Goal: Find contact information: Find contact information

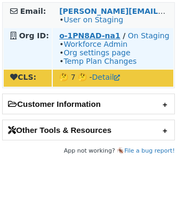
click at [84, 37] on strong "o-1PN8AD-na1" at bounding box center [89, 35] width 61 height 9
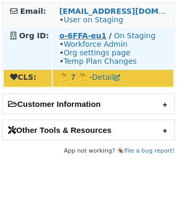
click at [79, 34] on strong "o-6FFA-eu1" at bounding box center [82, 35] width 47 height 9
click at [87, 34] on strong "o-6FFA-eu1" at bounding box center [82, 35] width 47 height 9
click at [93, 36] on strong "o-6FFA-eu1" at bounding box center [82, 35] width 47 height 9
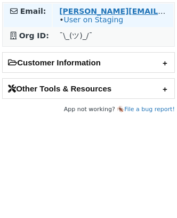
click at [71, 7] on strong "[PERSON_NAME][EMAIL_ADDRESS]" at bounding box center [131, 11] width 145 height 9
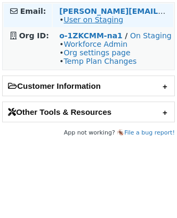
click at [99, 20] on link "User on Staging" at bounding box center [93, 19] width 60 height 9
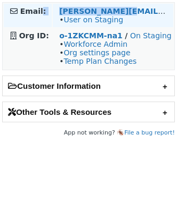
copy tr ": [PERSON_NAME][EMAIL_ADDRESS]"
drag, startPoint x: 126, startPoint y: 9, endPoint x: 40, endPoint y: 9, distance: 85.2
click at [40, 9] on tr "Email: [PERSON_NAME][EMAIL_ADDRESS] • User on Staging" at bounding box center [88, 15] width 169 height 23
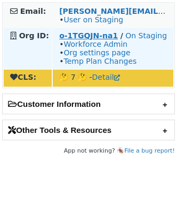
click at [78, 35] on strong "o-1TGQJN-na1" at bounding box center [88, 35] width 59 height 9
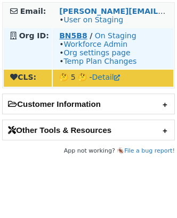
click at [71, 32] on strong "BN5B8" at bounding box center [73, 35] width 28 height 9
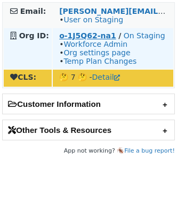
click at [83, 32] on strong "o-1J5Q62-na1" at bounding box center [87, 35] width 56 height 9
click at [78, 30] on td "o-1J5Q62-na1 / On Staging • Workforce Admin • Org settings page • Temp Plan Cha…" at bounding box center [113, 48] width 120 height 40
click at [76, 34] on strong "o-1J5Q62-na1" at bounding box center [87, 35] width 56 height 9
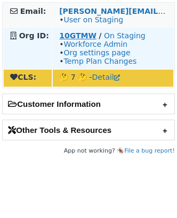
click at [73, 35] on strong "10GTMW" at bounding box center [77, 35] width 37 height 9
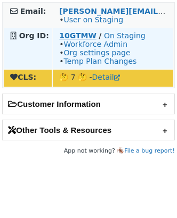
click at [75, 33] on strong "10GTMW" at bounding box center [77, 35] width 37 height 9
drag, startPoint x: 58, startPoint y: 35, endPoint x: 91, endPoint y: 36, distance: 33.0
click at [91, 35] on td "10GTMW / On Staging • Workforce Admin • Org settings page • Temp Plan Changes" at bounding box center [113, 48] width 120 height 40
copy strong "10GTMW"
click at [66, 38] on strong "10GTMW" at bounding box center [77, 35] width 37 height 9
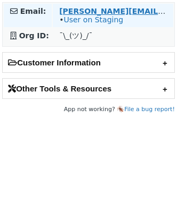
click at [66, 9] on strong "[PERSON_NAME][EMAIL_ADDRESS][DOMAIN_NAME]" at bounding box center [166, 11] width 215 height 9
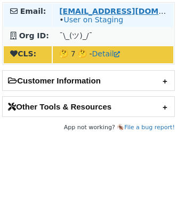
click at [63, 13] on strong "[EMAIL_ADDRESS][DOMAIN_NAME]" at bounding box center [131, 11] width 145 height 9
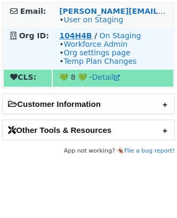
click at [80, 34] on strong "104H4B" at bounding box center [75, 35] width 32 height 9
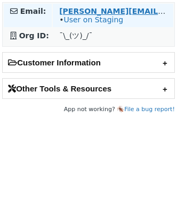
click at [75, 7] on strong "[PERSON_NAME][EMAIL_ADDRESS][DOMAIN_NAME]" at bounding box center [166, 11] width 215 height 9
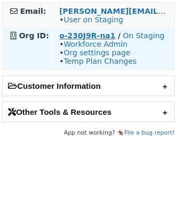
click at [73, 38] on strong "o-230J9R-na1" at bounding box center [87, 35] width 56 height 9
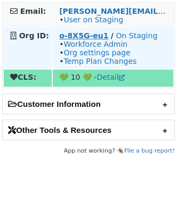
click at [96, 34] on strong "o-8X5G-eu1" at bounding box center [83, 35] width 49 height 9
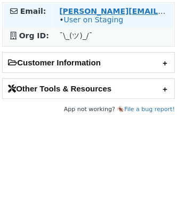
click at [90, 11] on strong "[PERSON_NAME][EMAIL_ADDRESS][DOMAIN_NAME]" at bounding box center [166, 11] width 215 height 9
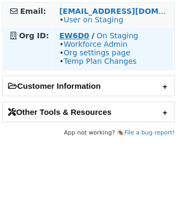
click at [68, 38] on strong "EW6D0" at bounding box center [74, 35] width 30 height 9
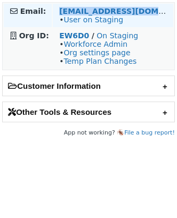
copy strong "itaccounts@meetdandy.com"
drag, startPoint x: 166, startPoint y: 13, endPoint x: 56, endPoint y: 10, distance: 109.3
click at [56, 10] on td "itaccounts@meetdandy.com • User on Staging" at bounding box center [113, 15] width 120 height 23
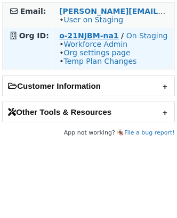
click at [59, 35] on strong "o-21NJBM-na1" at bounding box center [88, 35] width 59 height 9
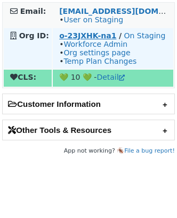
click at [64, 35] on strong "o-23JXHK-na1" at bounding box center [87, 35] width 57 height 9
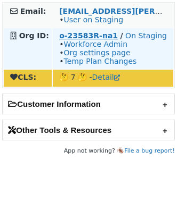
click at [75, 39] on strong "o-23583R-na1" at bounding box center [88, 35] width 59 height 9
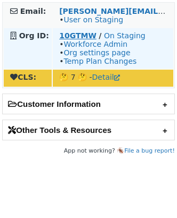
click at [63, 35] on strong "10GTMW" at bounding box center [77, 35] width 37 height 9
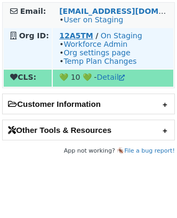
click at [73, 38] on strong "12A5TM" at bounding box center [76, 35] width 34 height 9
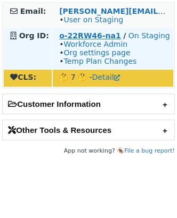
click at [82, 32] on strong "o-22RW46-na1" at bounding box center [90, 35] width 62 height 9
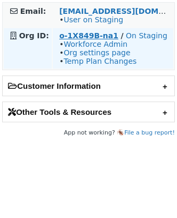
click at [67, 39] on strong "o-1X849B-na1" at bounding box center [88, 35] width 59 height 9
